Goal: Information Seeking & Learning: Learn about a topic

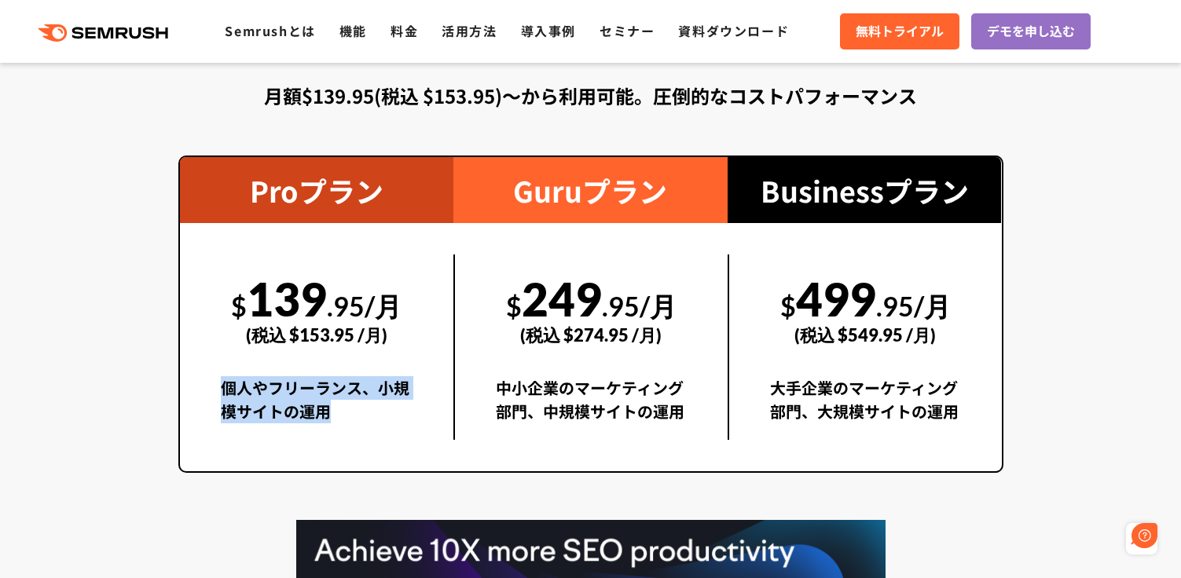
drag, startPoint x: 182, startPoint y: 363, endPoint x: 355, endPoint y: 442, distance: 189.9
click at [358, 442] on div "$ 139 .95/月 (税込 $153.95 /月) 個人やフリーランス、小規模サイトの運用" at bounding box center [317, 347] width 274 height 248
click at [354, 442] on div "$ 139 .95/月 (税込 $153.95 /月) 個人やフリーランス、小規模サイトの運用" at bounding box center [317, 347] width 274 height 248
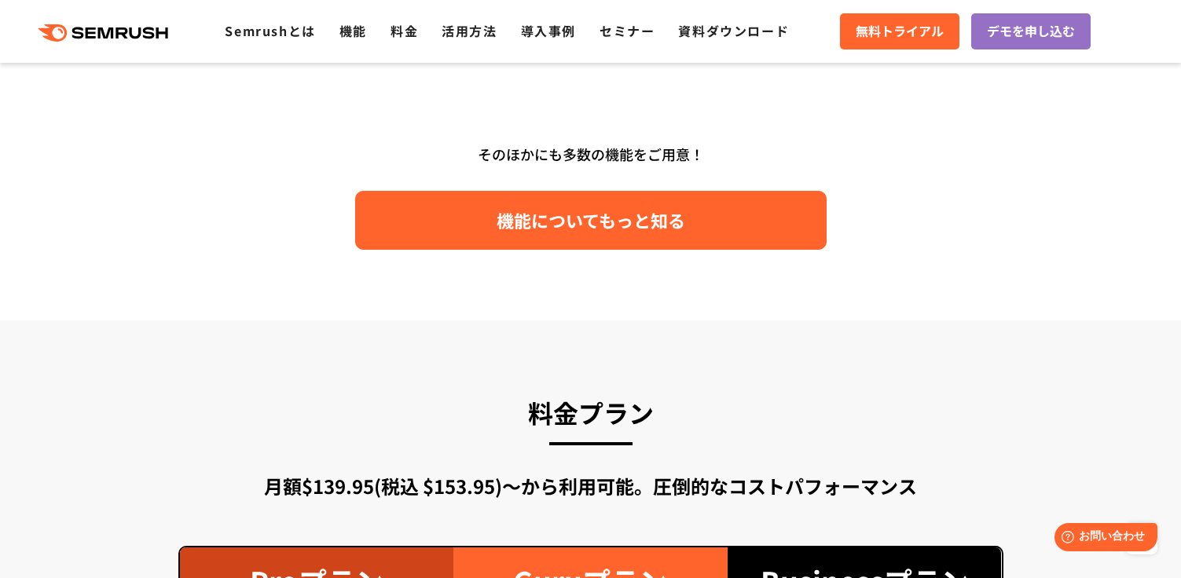
scroll to position [2457, 0]
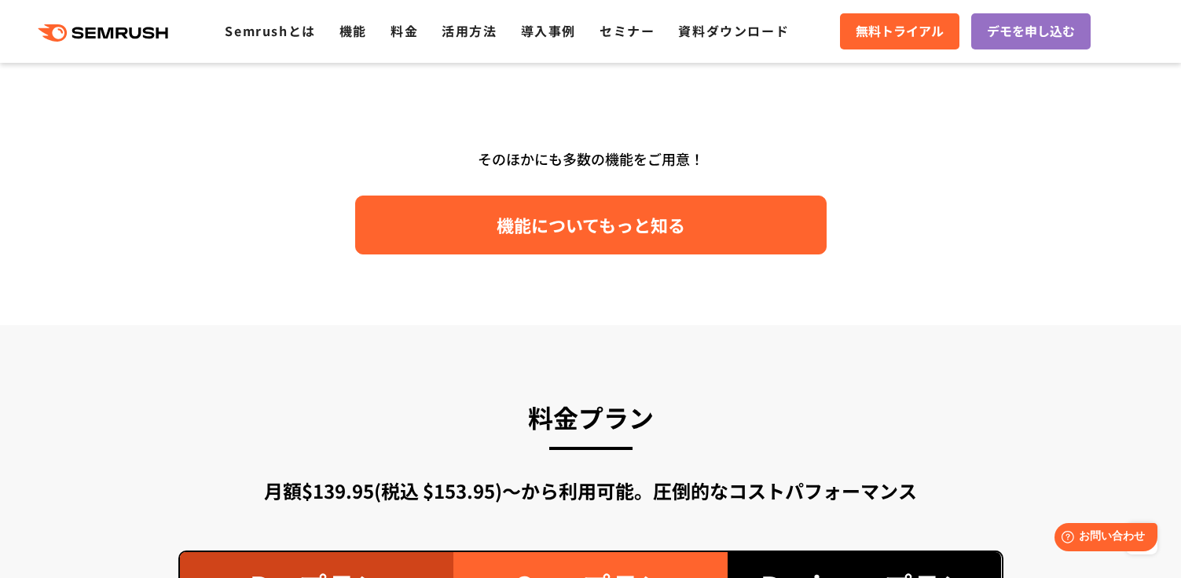
click at [590, 212] on span "機能についてもっと知る" at bounding box center [591, 225] width 189 height 28
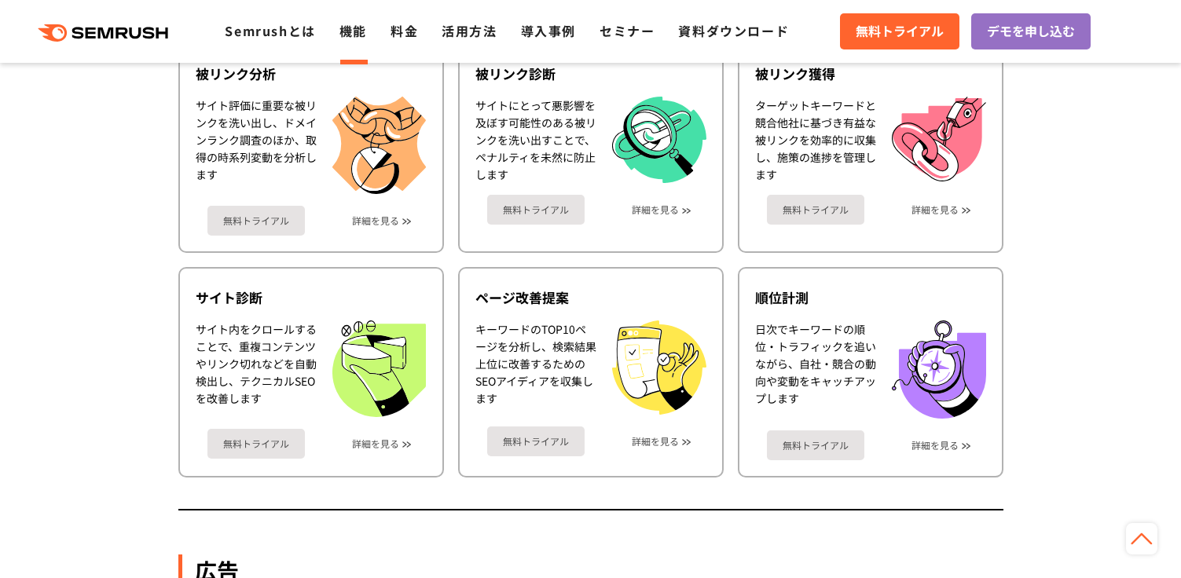
scroll to position [917, 0]
